Goal: Find specific page/section: Find specific page/section

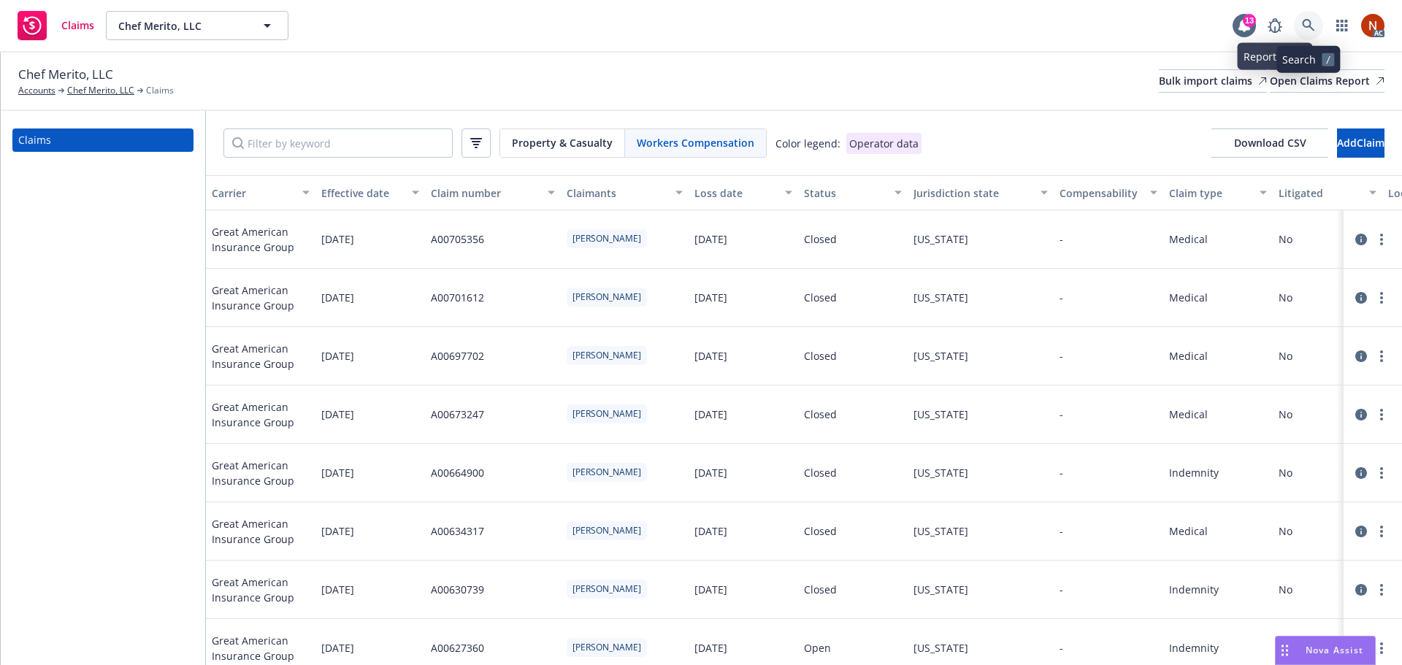
click at [1302, 20] on icon at bounding box center [1308, 25] width 13 height 13
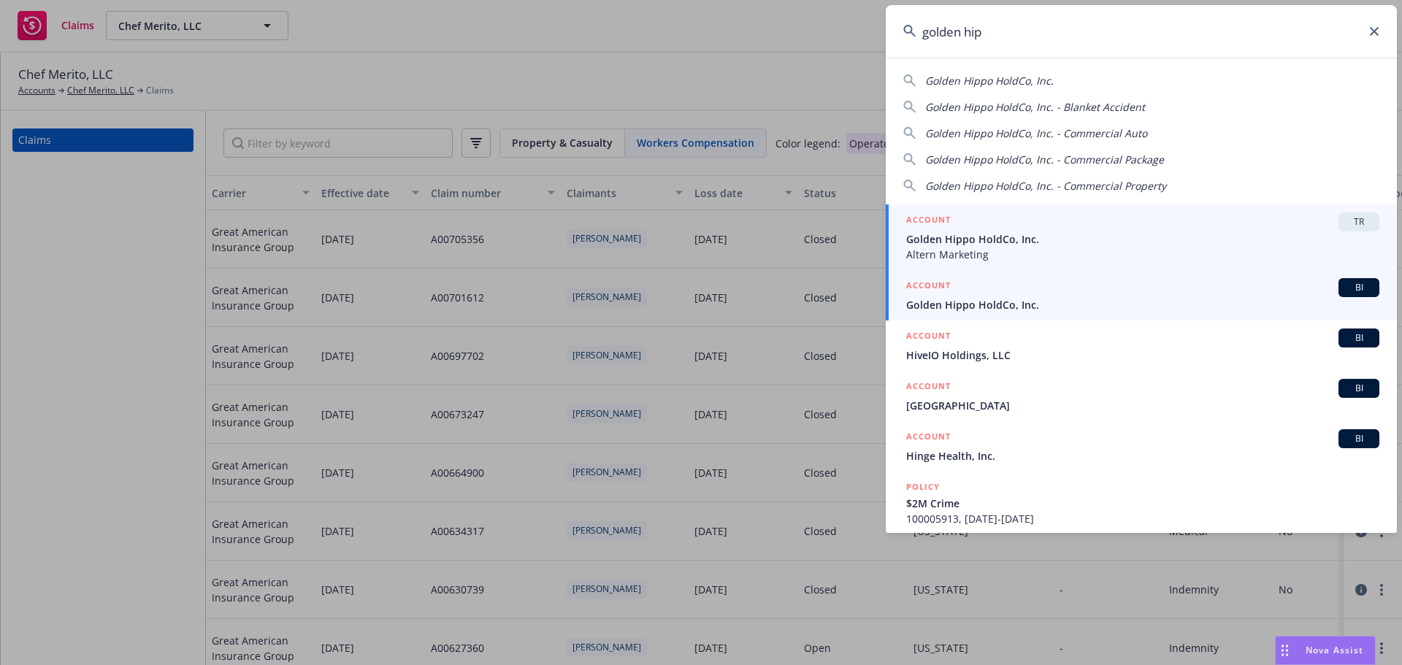
type input "golden hip"
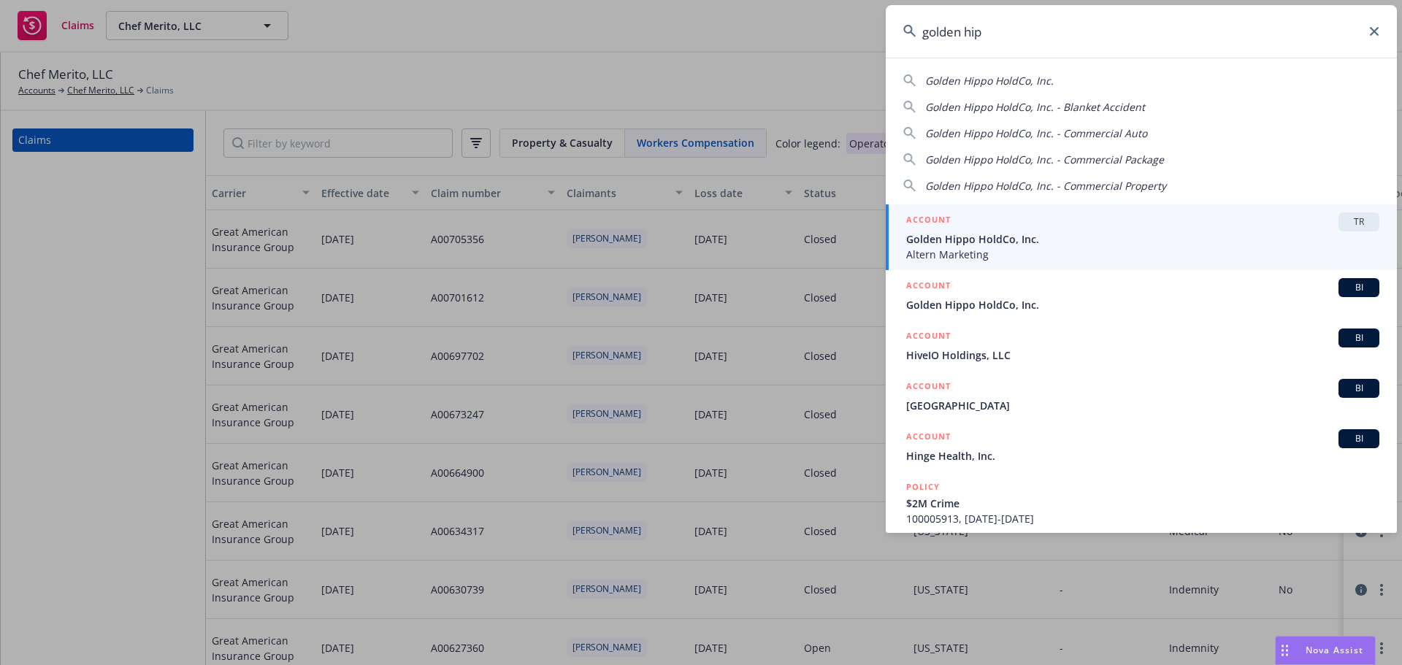
click at [1044, 287] on div "ACCOUNT BI" at bounding box center [1142, 287] width 473 height 19
